Goal: Find specific page/section: Find specific page/section

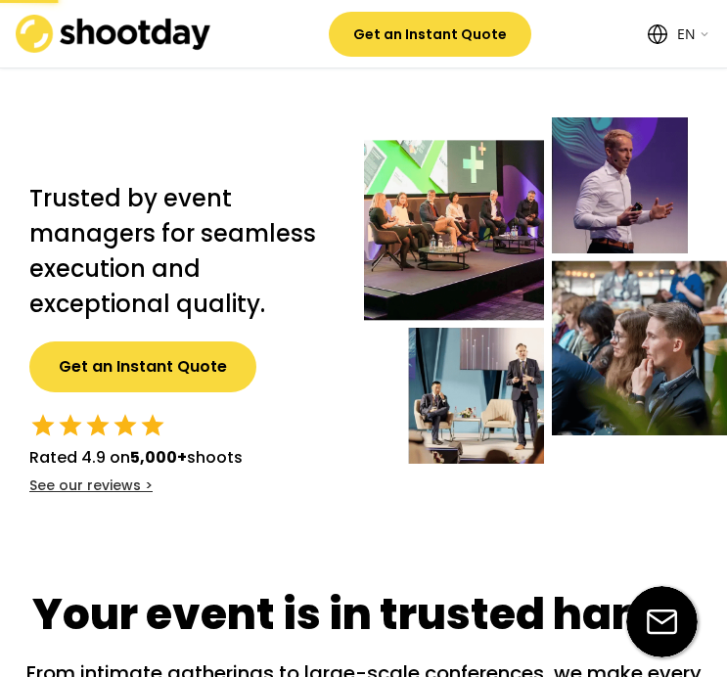
select select ""en""
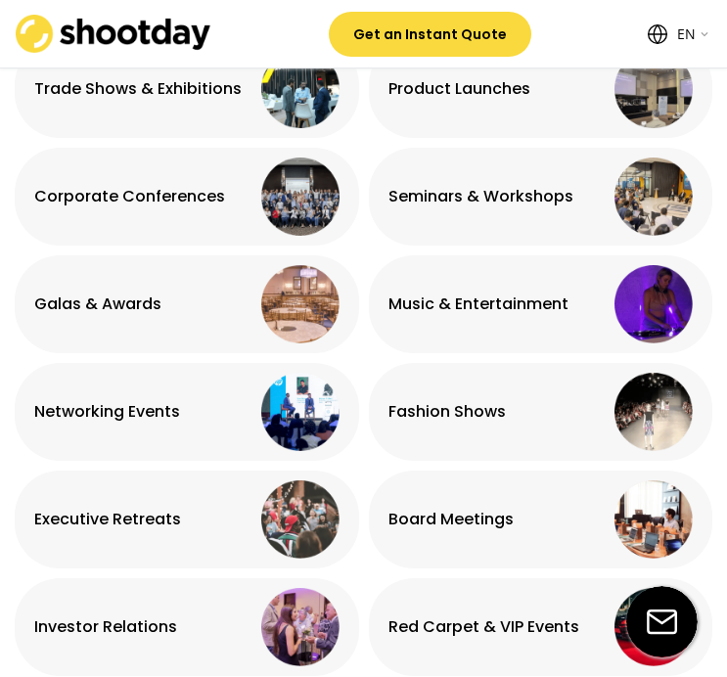
scroll to position [1223, 0]
